Goal: Book appointment/travel/reservation

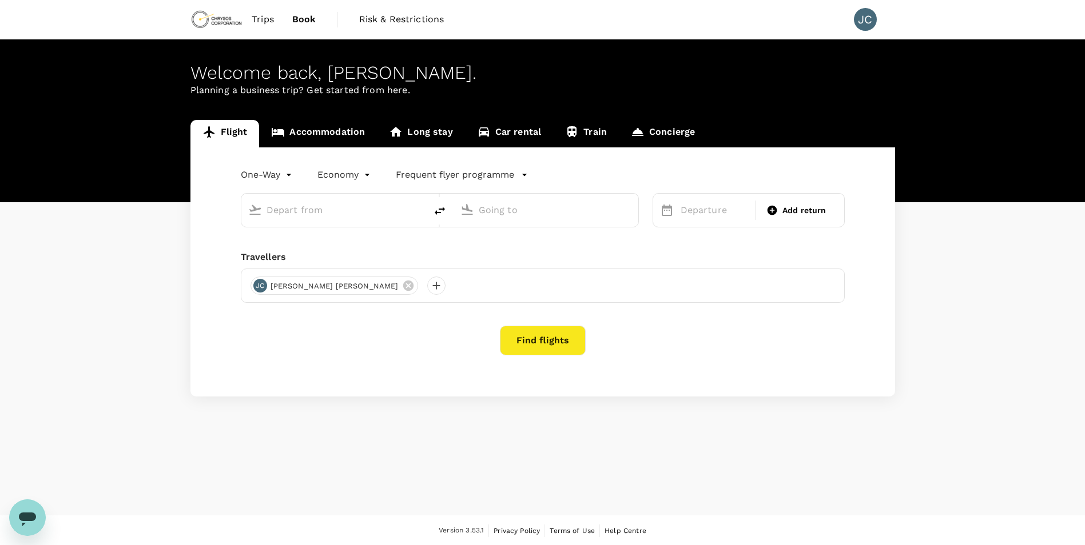
click at [45, 369] on div "Flight Accommodation Long stay Car rental Train Concierge One-Way oneway Econom…" at bounding box center [542, 258] width 1085 height 277
type input "[GEOGRAPHIC_DATA] ([GEOGRAPHIC_DATA])"
type input "[PERSON_NAME][GEOGRAPHIC_DATA][PERSON_NAME] (SYD)"
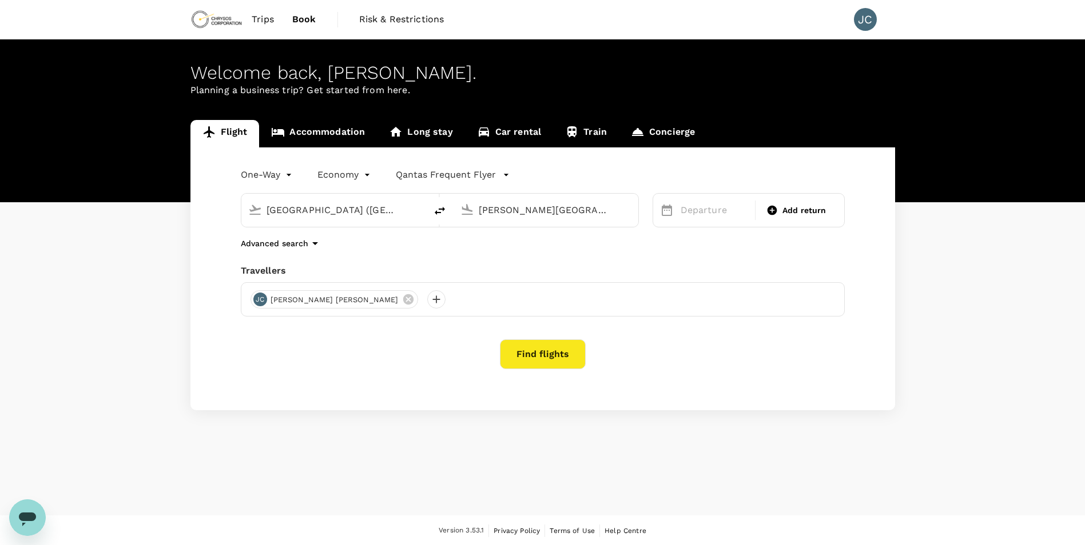
click at [335, 136] on link "Accommodation" at bounding box center [318, 133] width 118 height 27
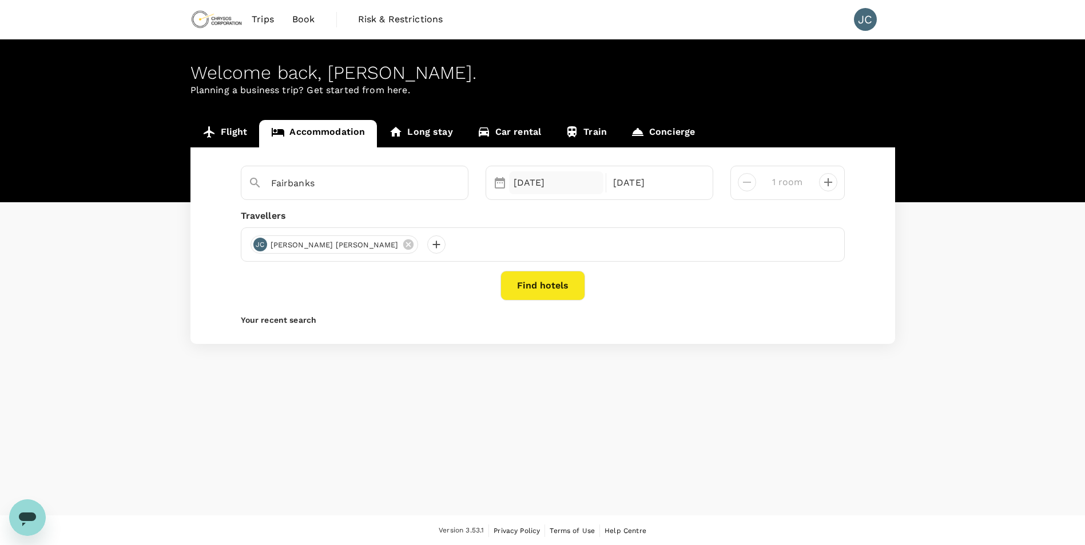
click at [537, 182] on div "[DATE]" at bounding box center [556, 183] width 95 height 23
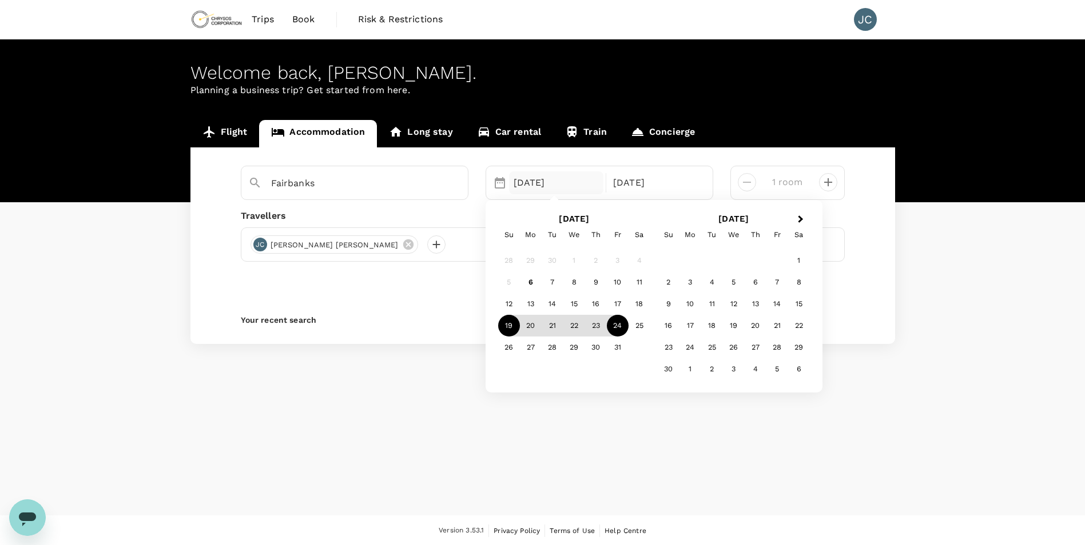
click at [333, 446] on div "Welcome back , [PERSON_NAME] . Planning a business trip? Get started from here.…" at bounding box center [542, 277] width 1085 height 476
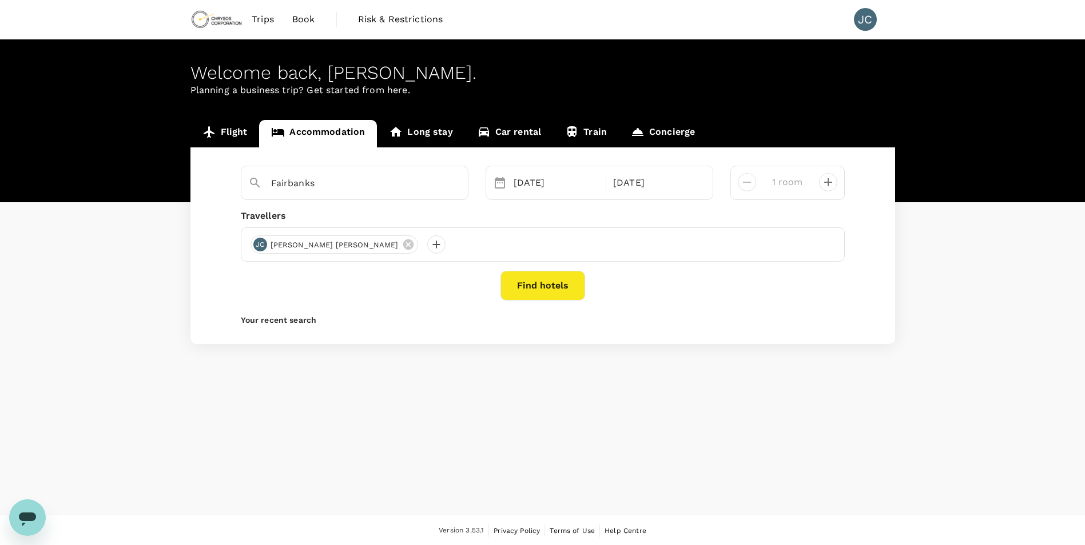
click at [552, 295] on button "Find hotels" at bounding box center [542, 286] width 85 height 30
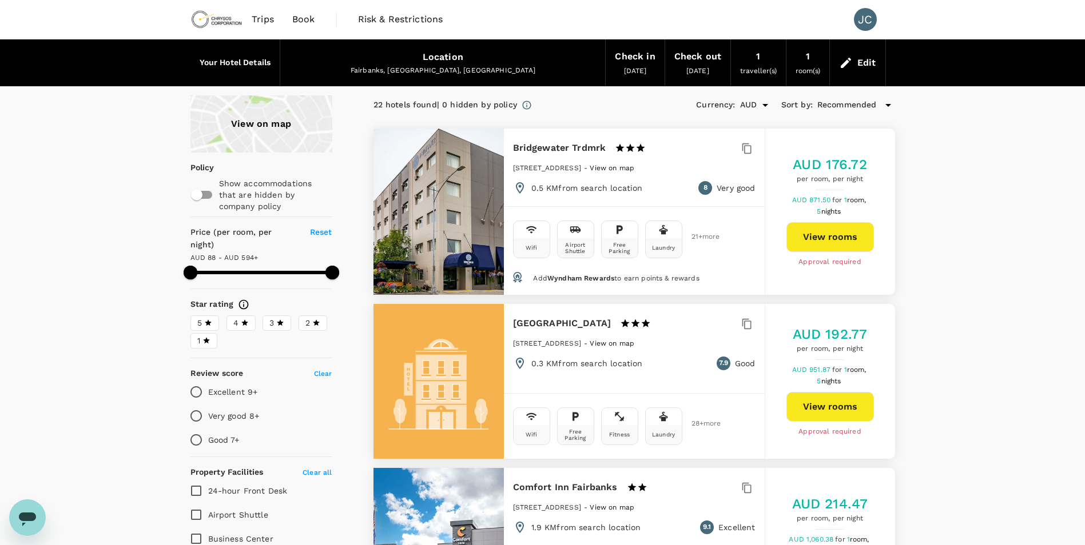
click at [231, 124] on div "View on map" at bounding box center [261, 123] width 142 height 57
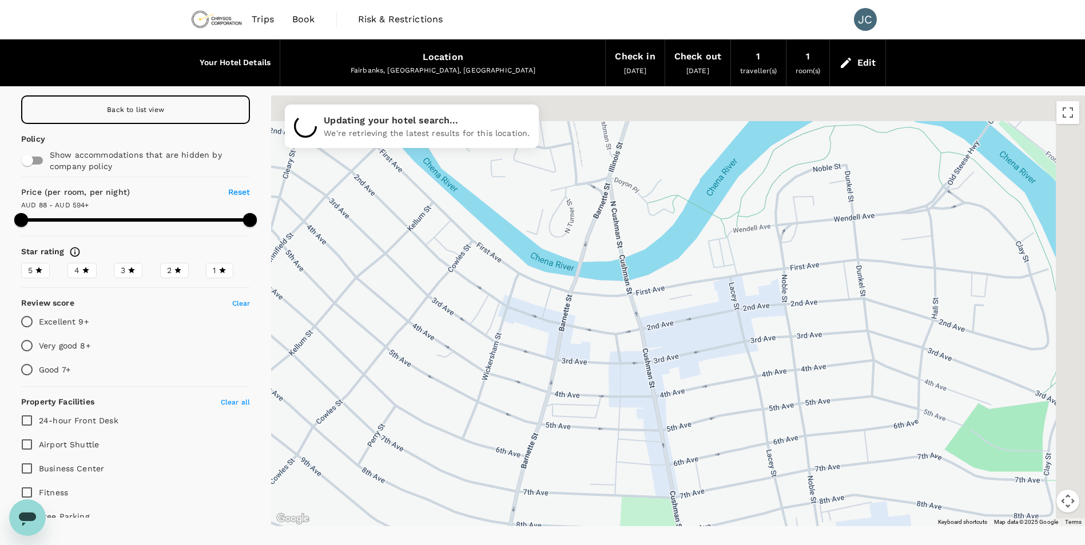
drag, startPoint x: 780, startPoint y: 278, endPoint x: 745, endPoint y: 384, distance: 112.1
click at [745, 384] on div at bounding box center [678, 310] width 814 height 431
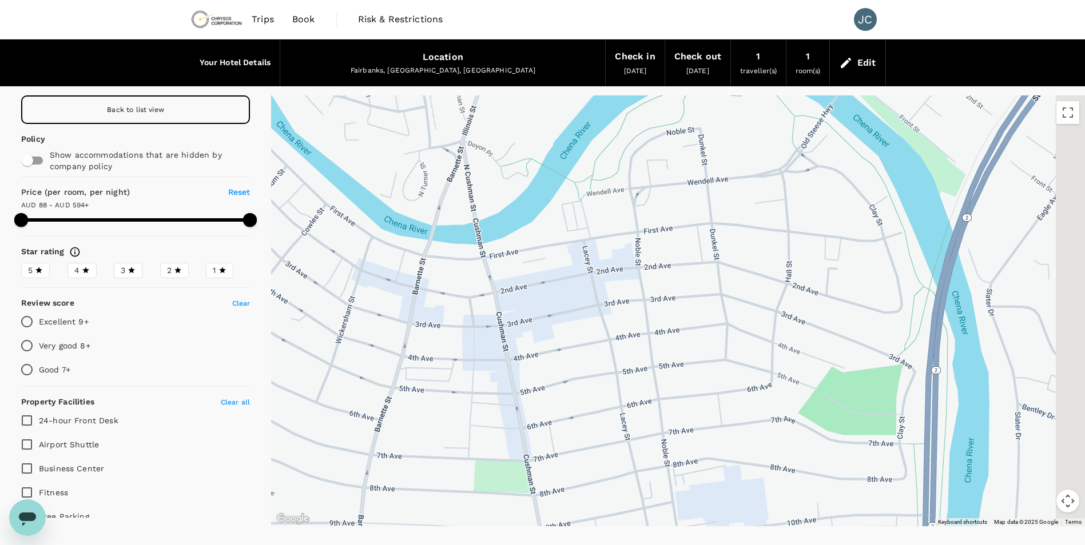
drag, startPoint x: 748, startPoint y: 395, endPoint x: 600, endPoint y: 324, distance: 165.0
click at [600, 324] on div at bounding box center [1085, 555] width 1098 height 618
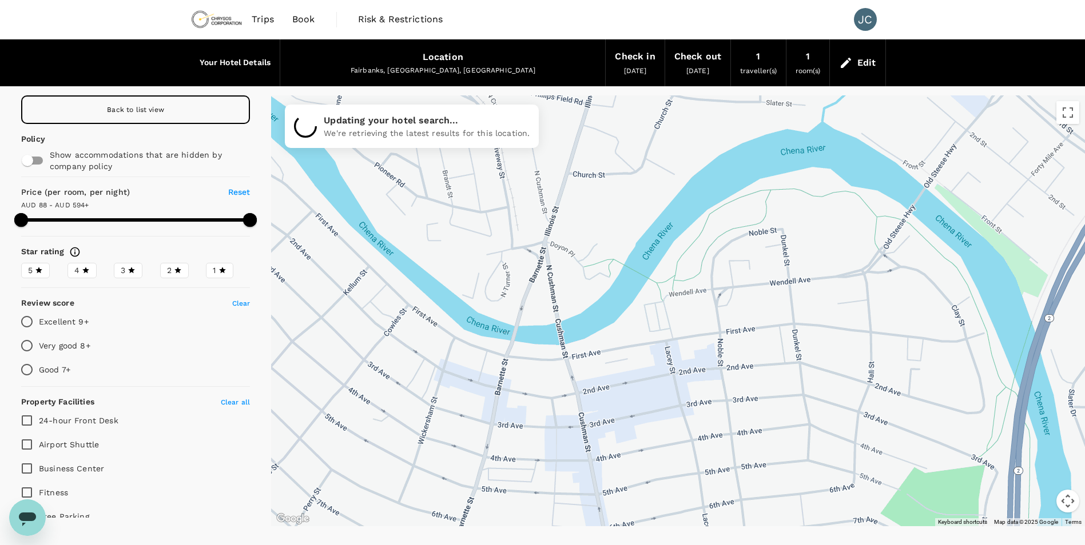
drag, startPoint x: 425, startPoint y: 289, endPoint x: 519, endPoint y: 400, distance: 145.7
click at [519, 400] on div at bounding box center [678, 310] width 814 height 431
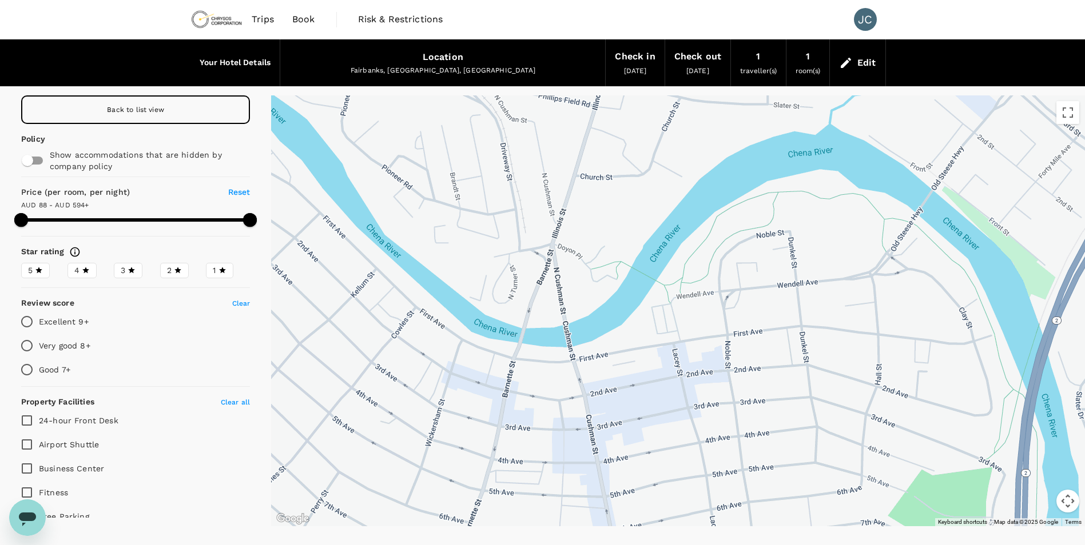
drag, startPoint x: 692, startPoint y: 435, endPoint x: 595, endPoint y: 286, distance: 178.4
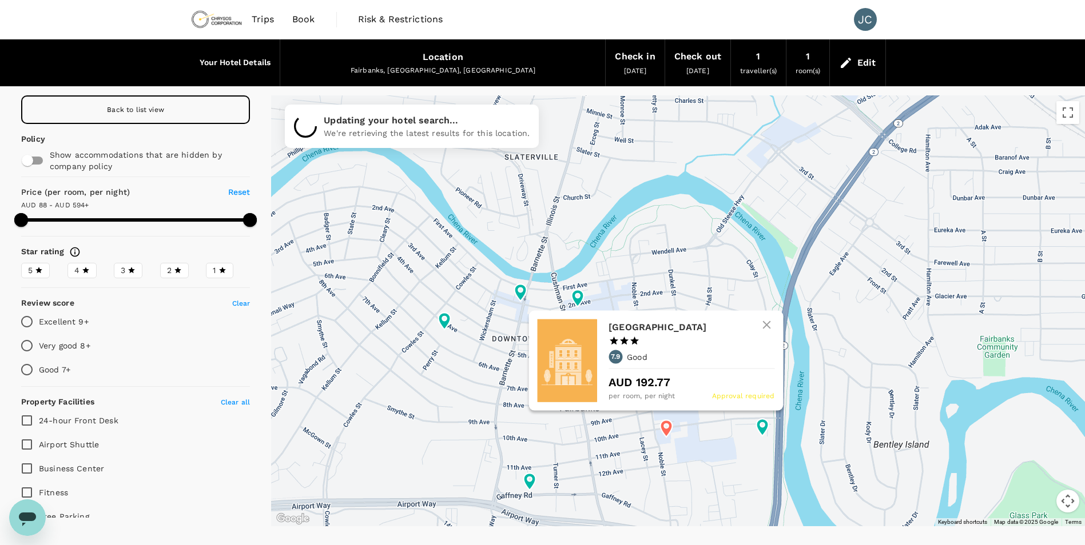
type input "593.54"
